Goal: Information Seeking & Learning: Find specific fact

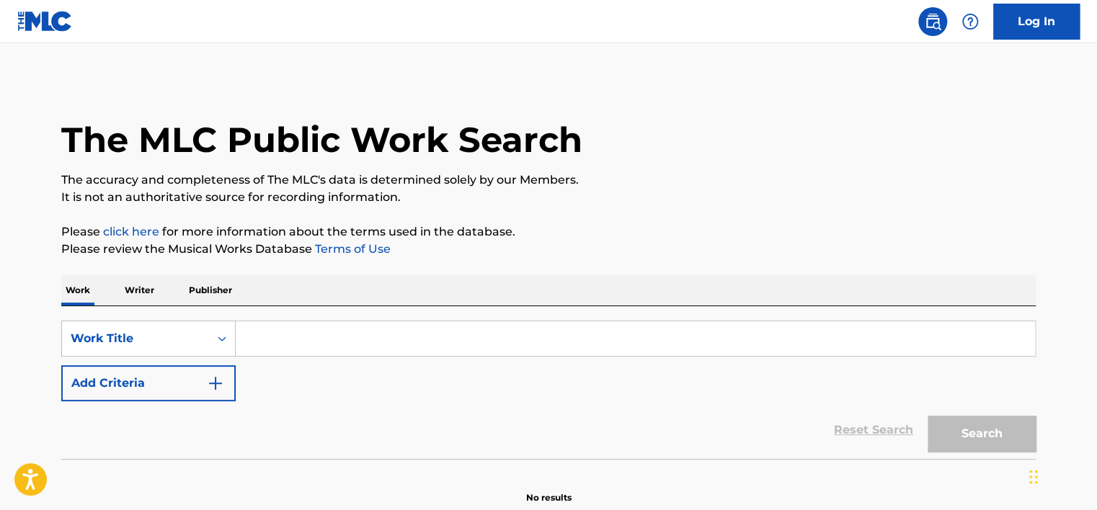
click at [138, 301] on p "Writer" at bounding box center [139, 290] width 38 height 30
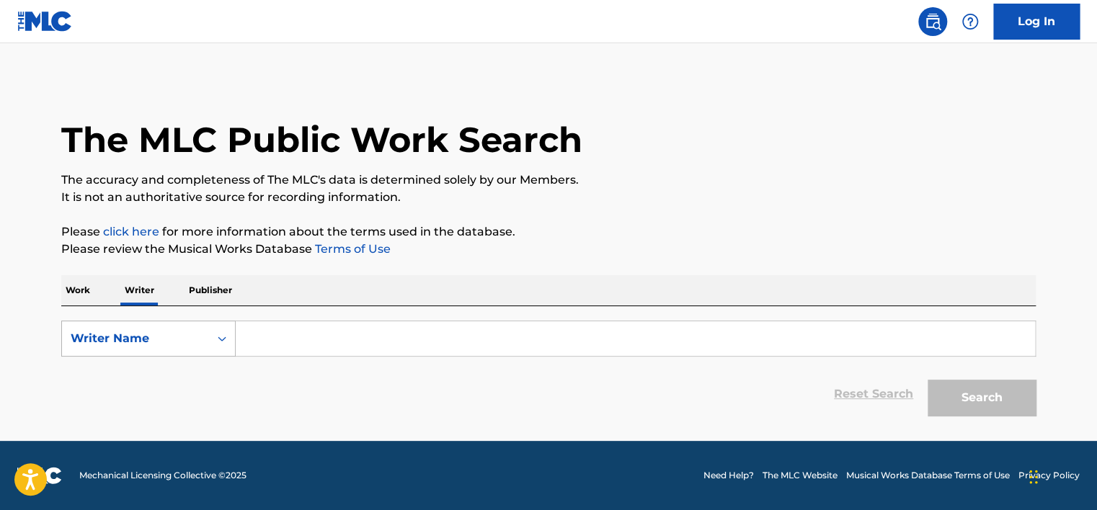
click at [127, 341] on div "Writer Name" at bounding box center [136, 338] width 130 height 17
drag, startPoint x: 135, startPoint y: 370, endPoint x: 246, endPoint y: 357, distance: 111.7
click at [138, 370] on div "Writer IPI" at bounding box center [148, 375] width 173 height 36
drag, startPoint x: 246, startPoint y: 357, endPoint x: 269, endPoint y: 343, distance: 26.8
click at [262, 347] on input "Search Form" at bounding box center [635, 338] width 799 height 35
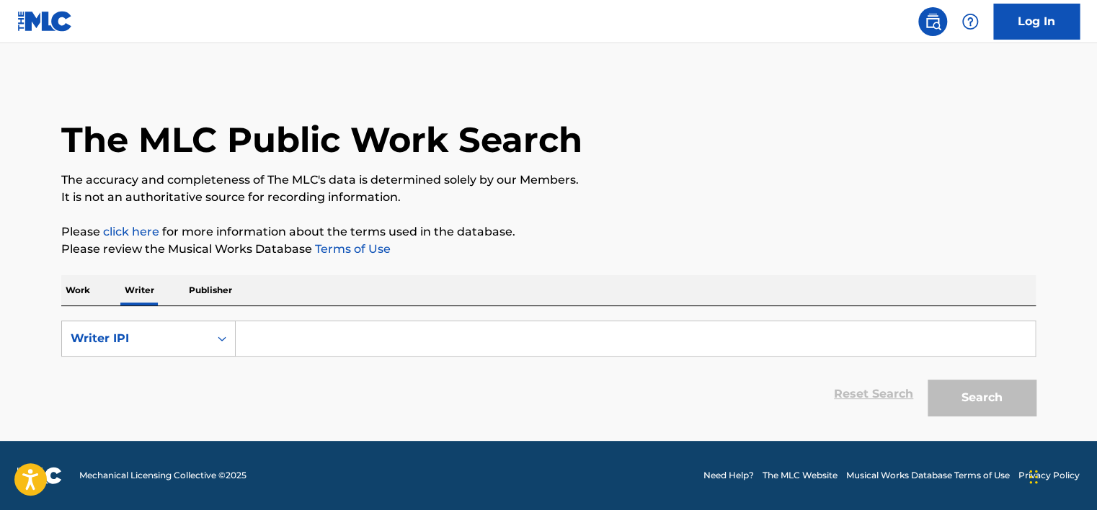
type input "01149553539"
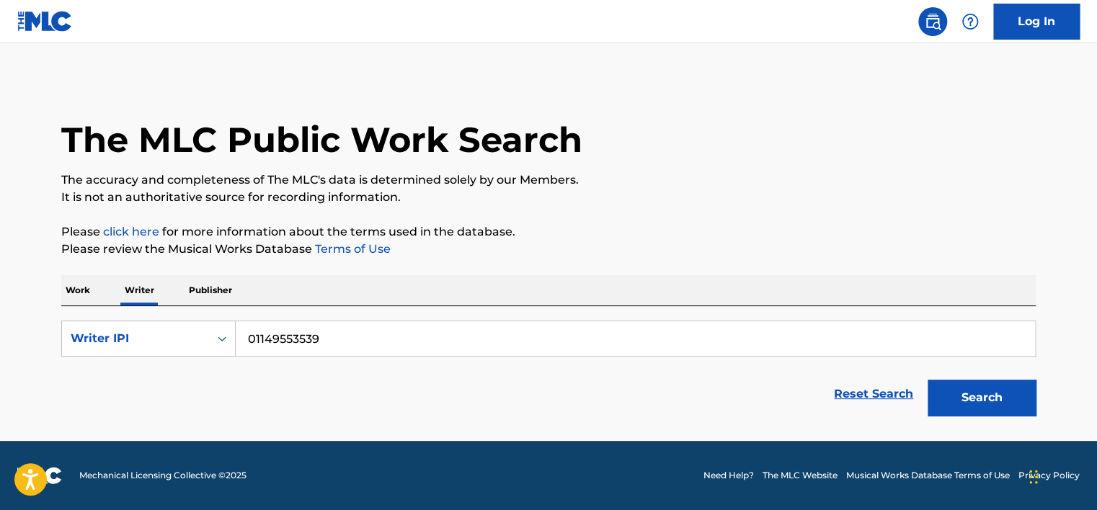
click at [982, 389] on button "Search" at bounding box center [981, 398] width 108 height 36
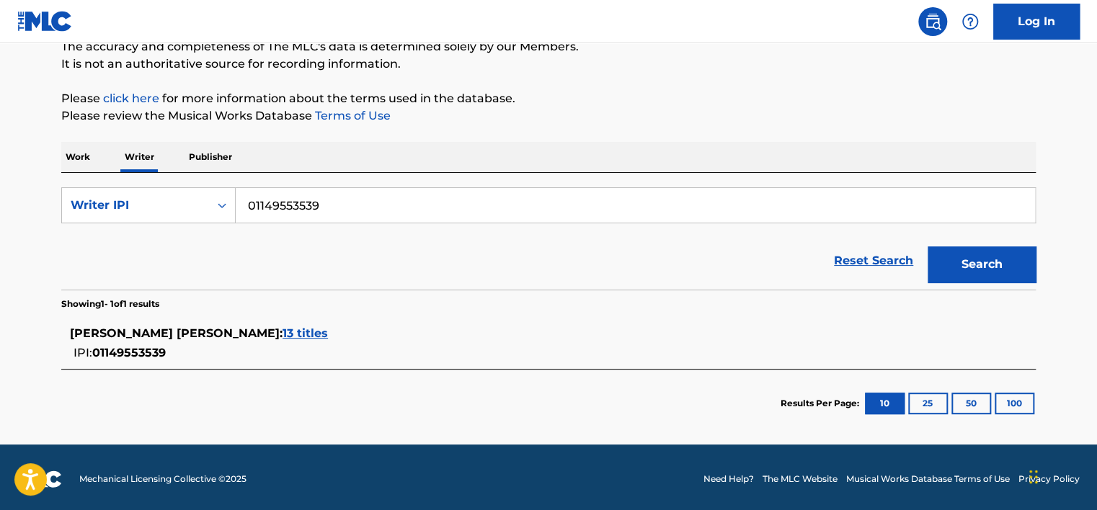
scroll to position [135, 0]
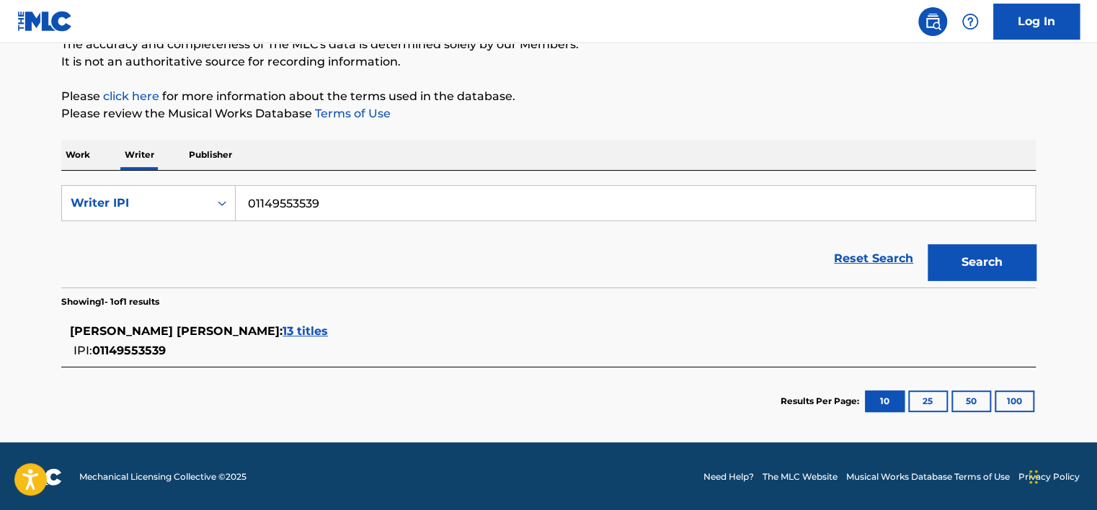
click at [320, 323] on div "[PERSON_NAME] [PERSON_NAME] : 13 titles" at bounding box center [529, 331] width 919 height 17
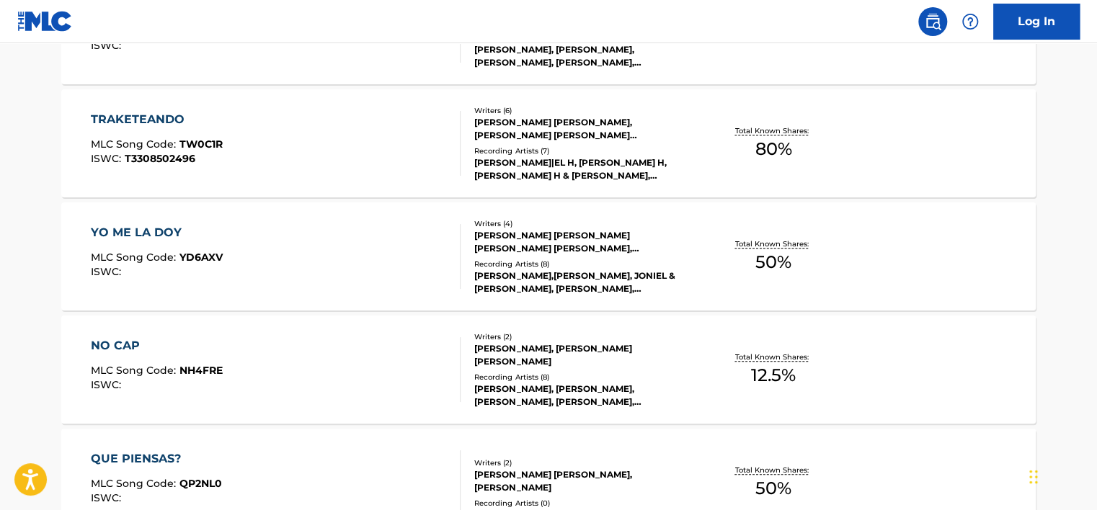
scroll to position [496, 0]
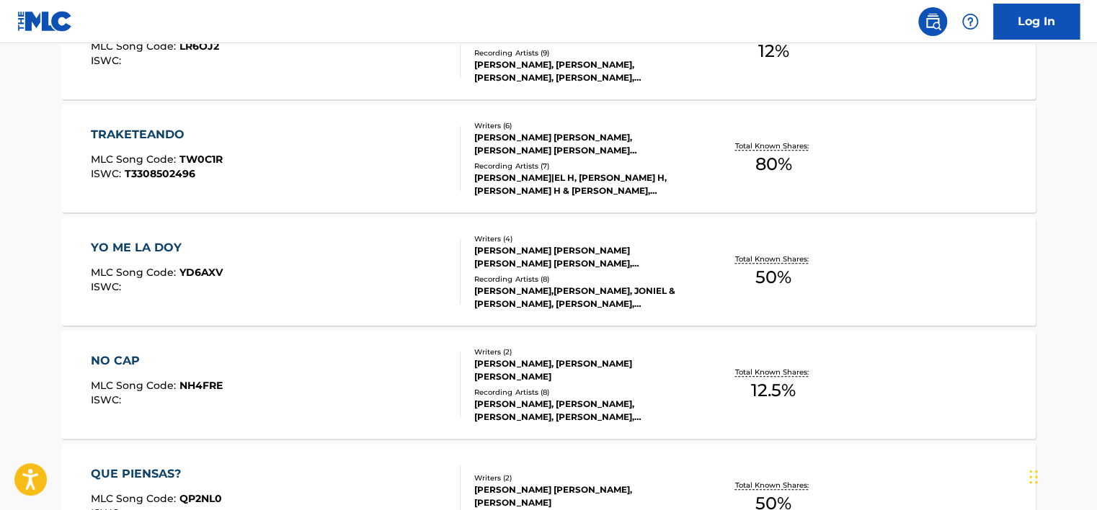
click at [549, 153] on div "[PERSON_NAME] [PERSON_NAME], [PERSON_NAME] [PERSON_NAME] [PERSON_NAME] [PERSON_…" at bounding box center [583, 144] width 218 height 26
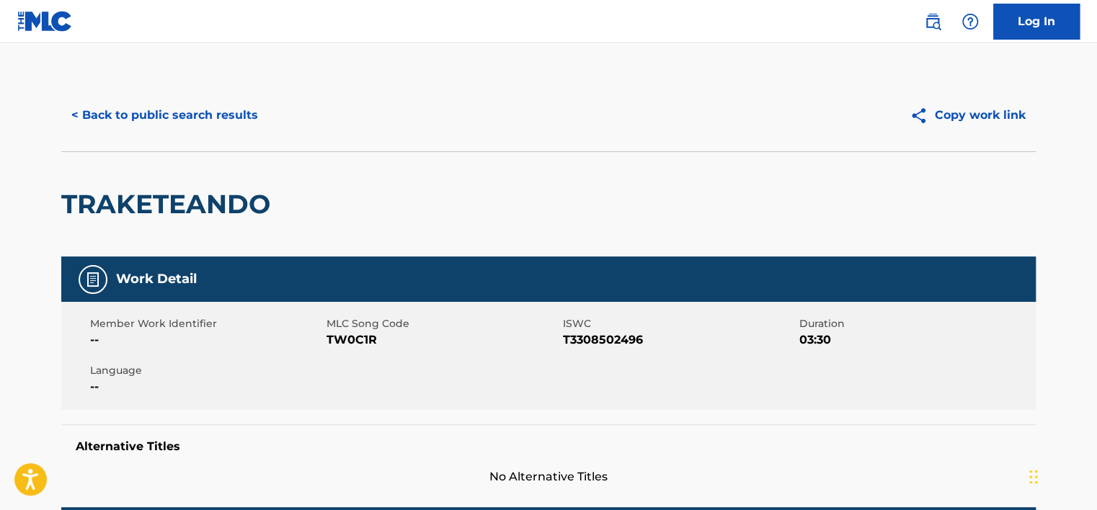
click at [145, 104] on button "< Back to public search results" at bounding box center [164, 115] width 207 height 36
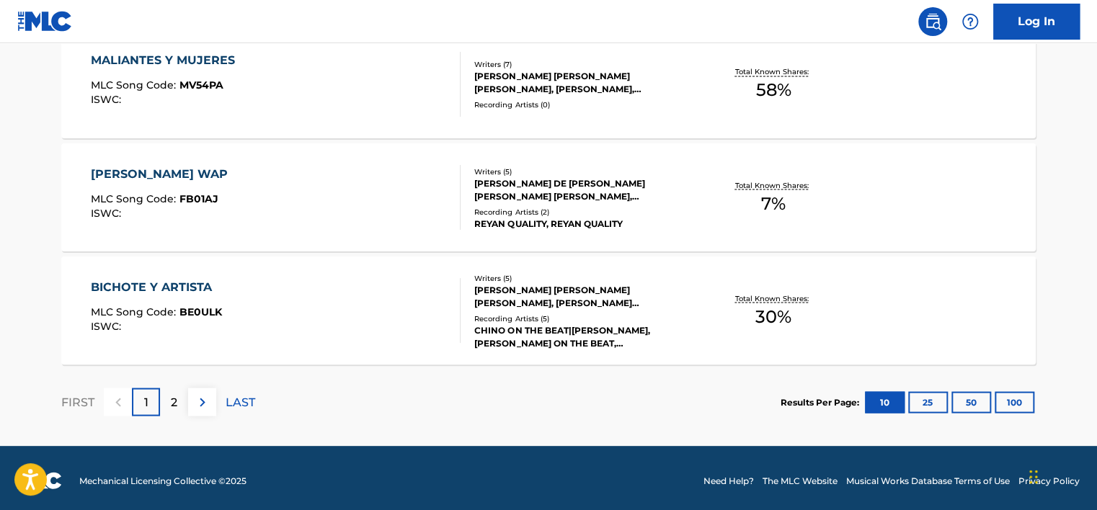
scroll to position [1254, 0]
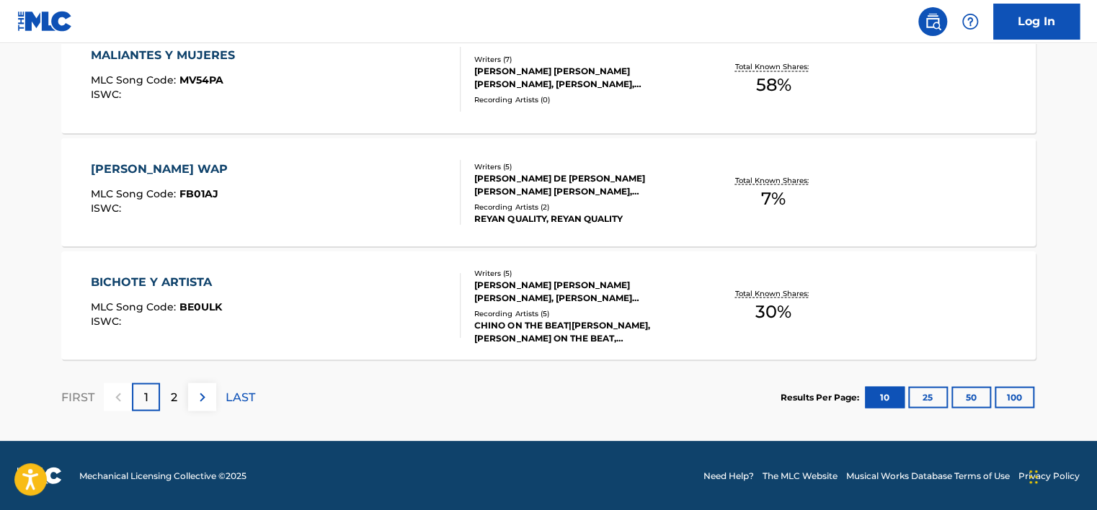
click at [182, 393] on div "2" at bounding box center [174, 397] width 28 height 28
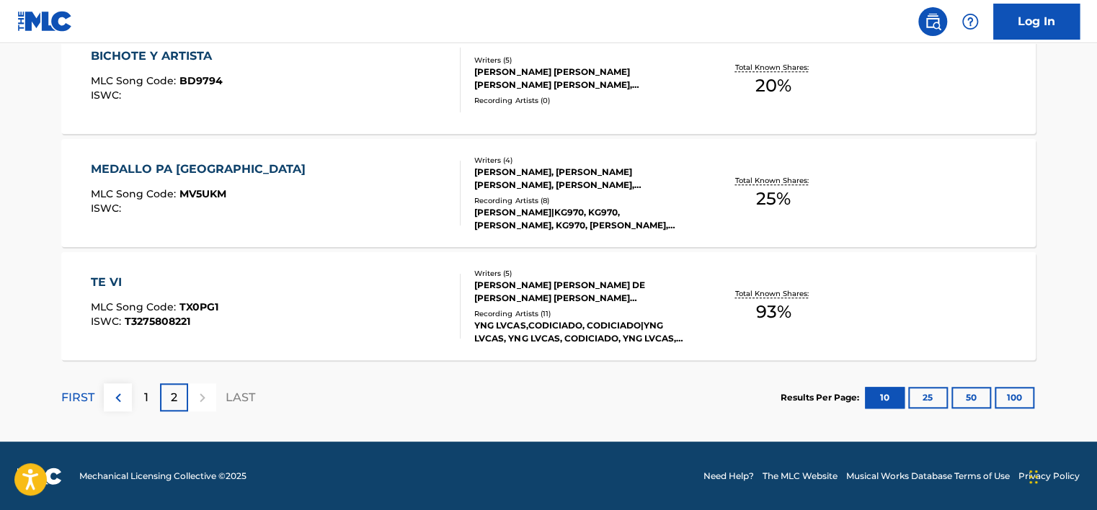
click at [143, 396] on div "1" at bounding box center [146, 397] width 28 height 28
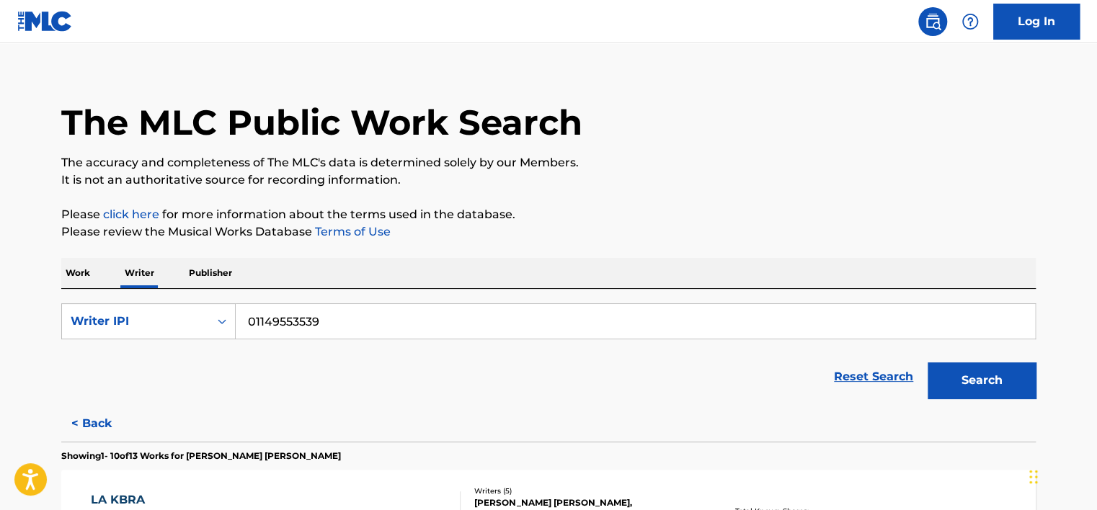
scroll to position [0, 0]
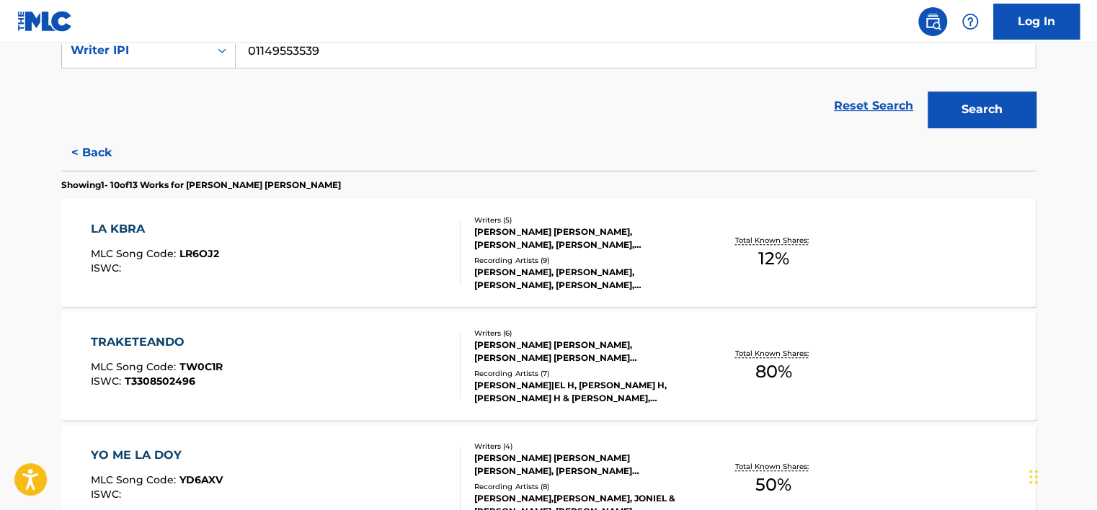
click at [107, 158] on button "< Back" at bounding box center [104, 153] width 86 height 36
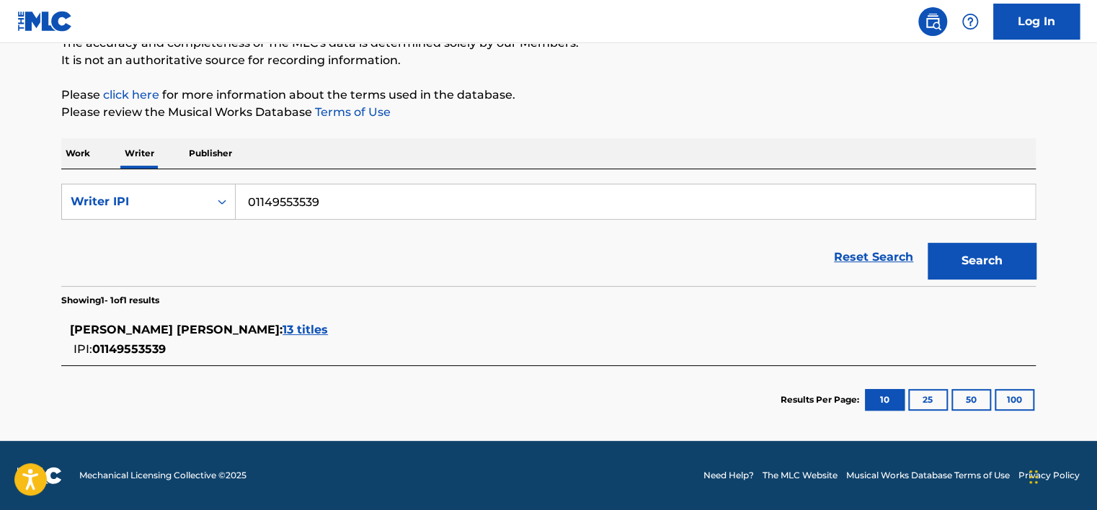
scroll to position [135, 0]
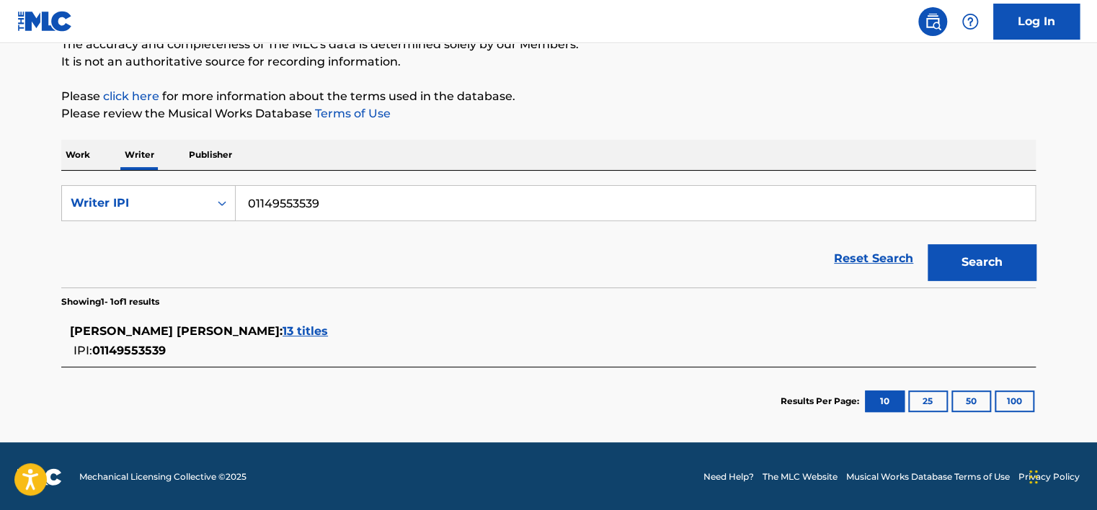
click at [317, 329] on span "13 titles" at bounding box center [304, 331] width 45 height 14
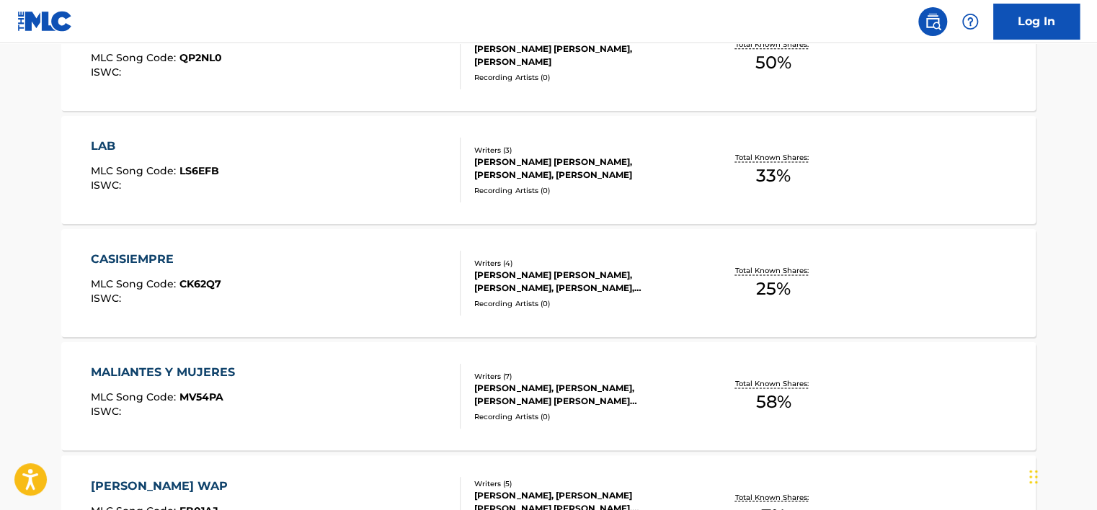
scroll to position [1254, 0]
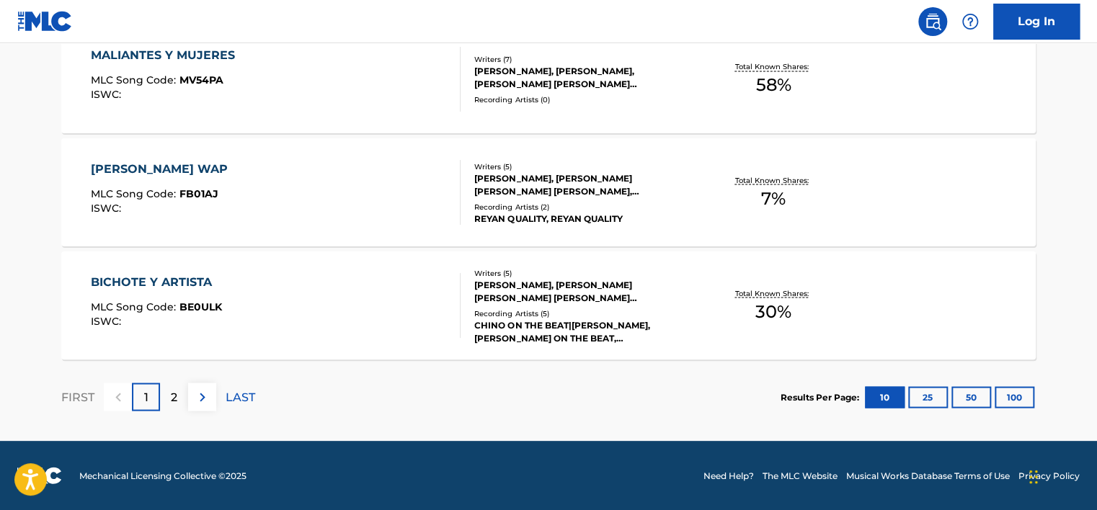
click at [177, 389] on p "2" at bounding box center [174, 396] width 6 height 17
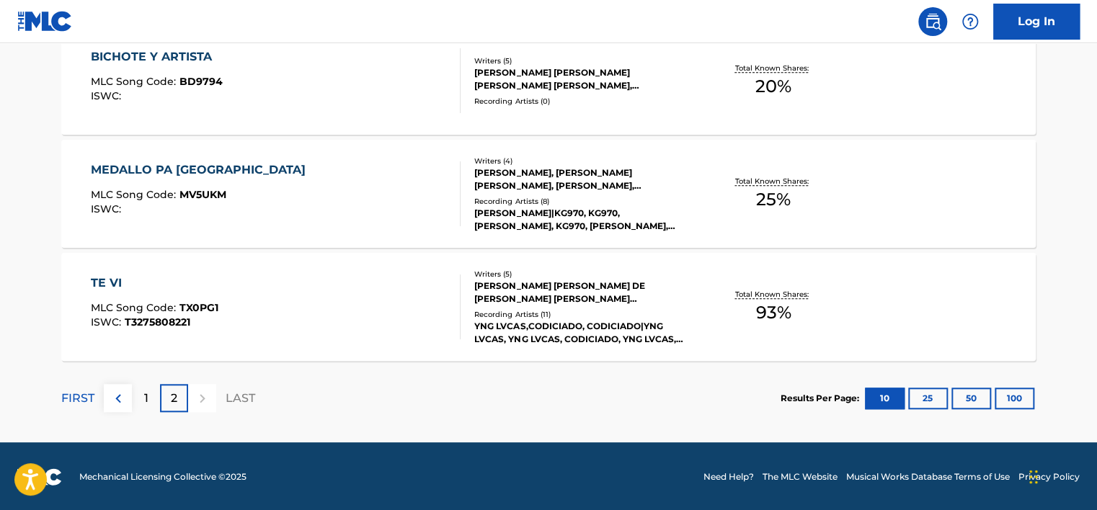
scroll to position [461, 0]
click at [147, 396] on p "1" at bounding box center [146, 397] width 4 height 17
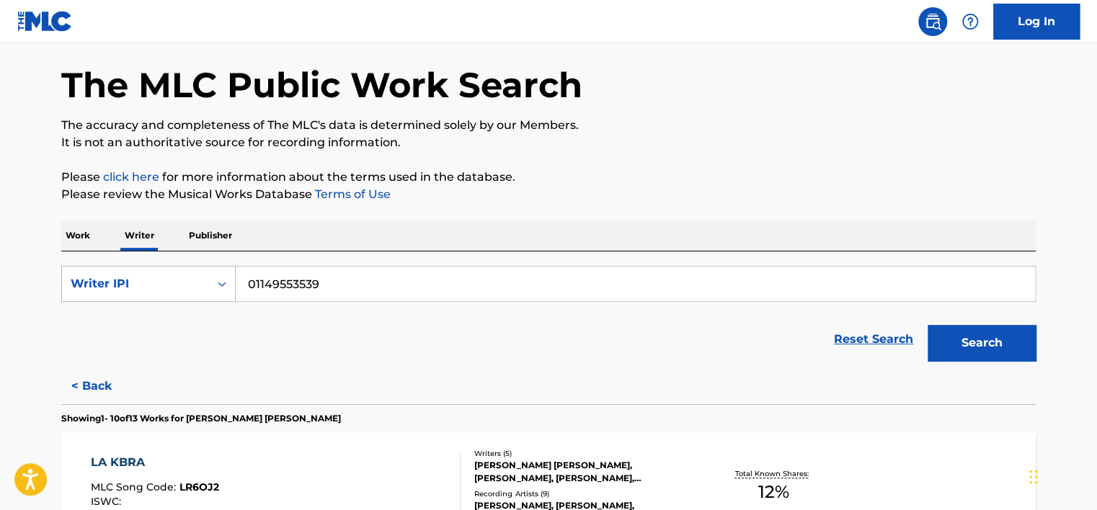
scroll to position [29, 0]
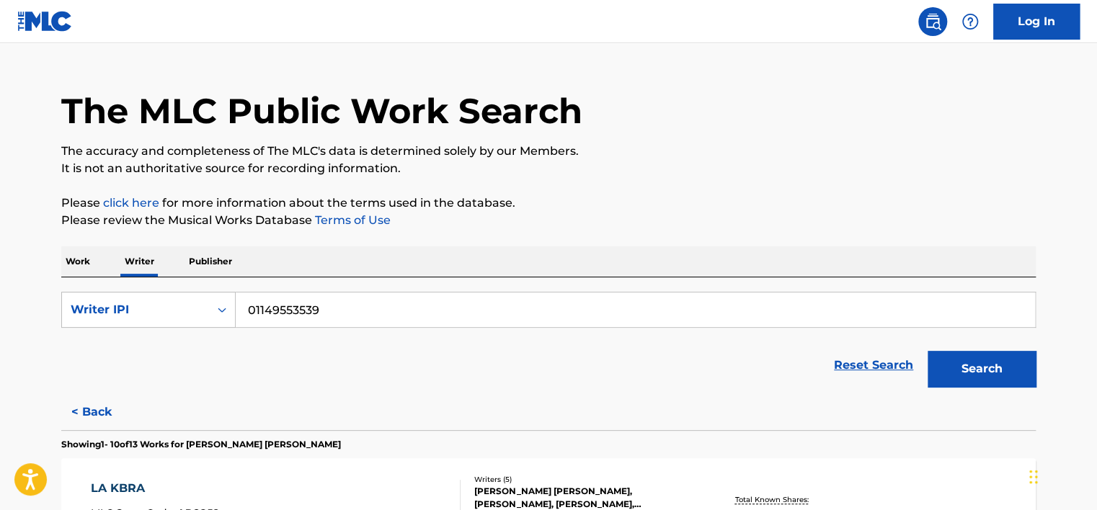
click at [92, 394] on button "< Back" at bounding box center [104, 412] width 86 height 36
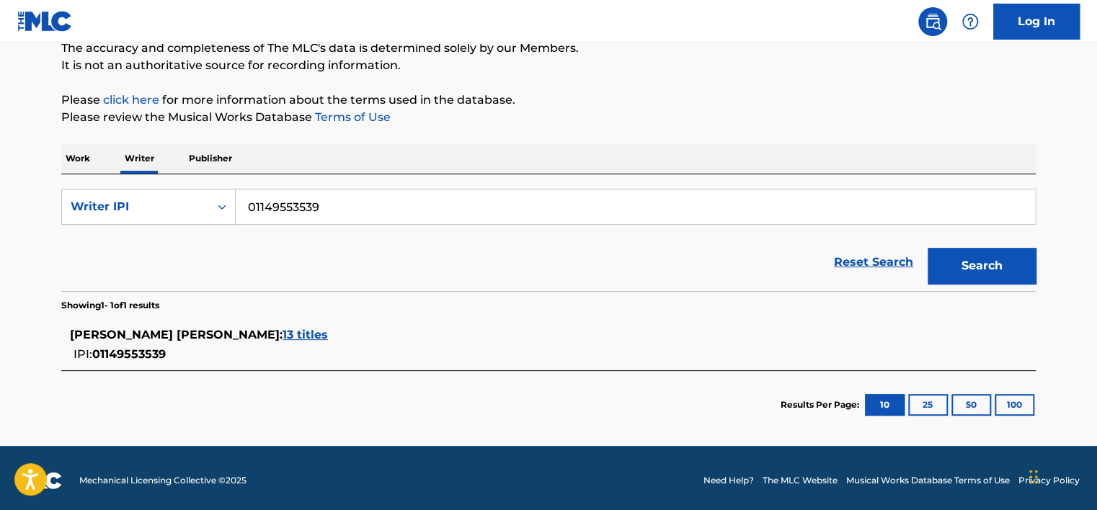
scroll to position [135, 0]
